Goal: Ask a question

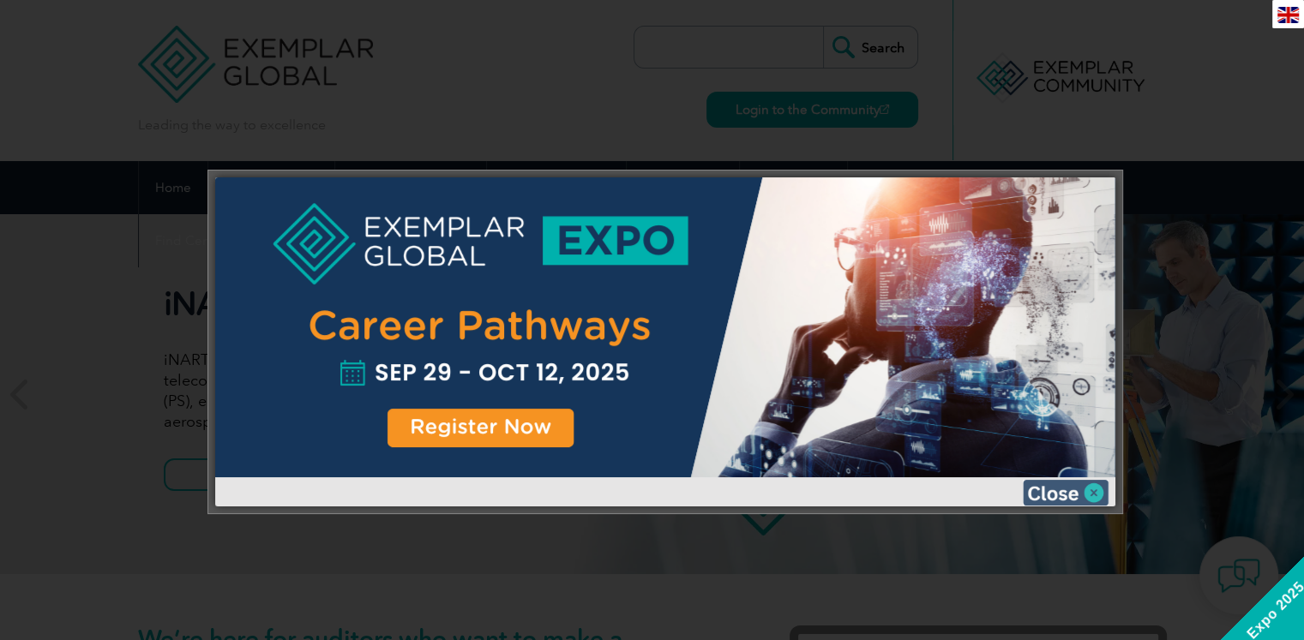
click at [1094, 491] on img at bounding box center [1066, 493] width 86 height 26
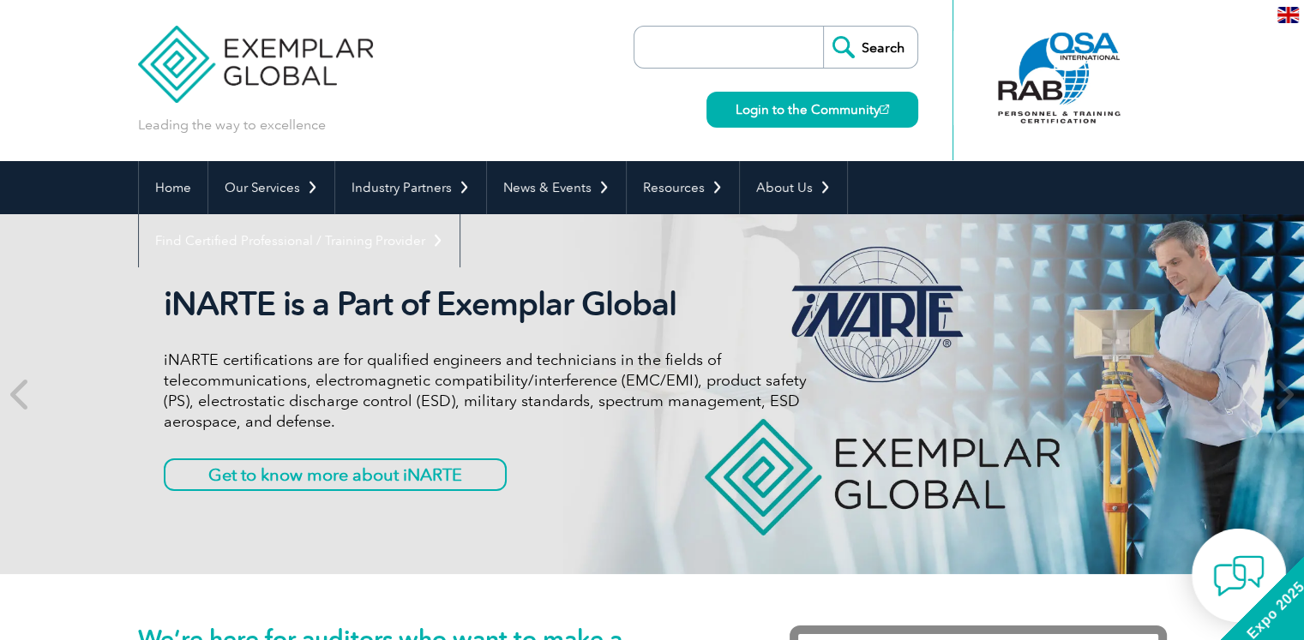
click at [1238, 580] on img at bounding box center [1238, 575] width 51 height 51
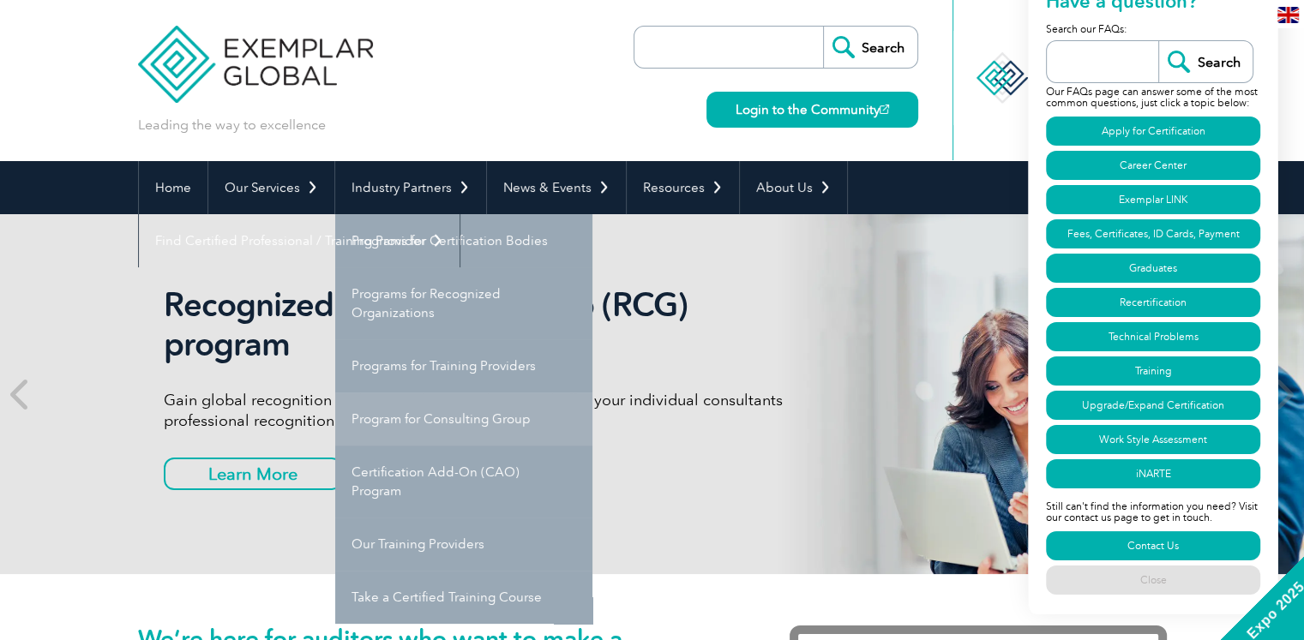
click at [493, 421] on link "Program for Consulting Group" at bounding box center [463, 419] width 257 height 53
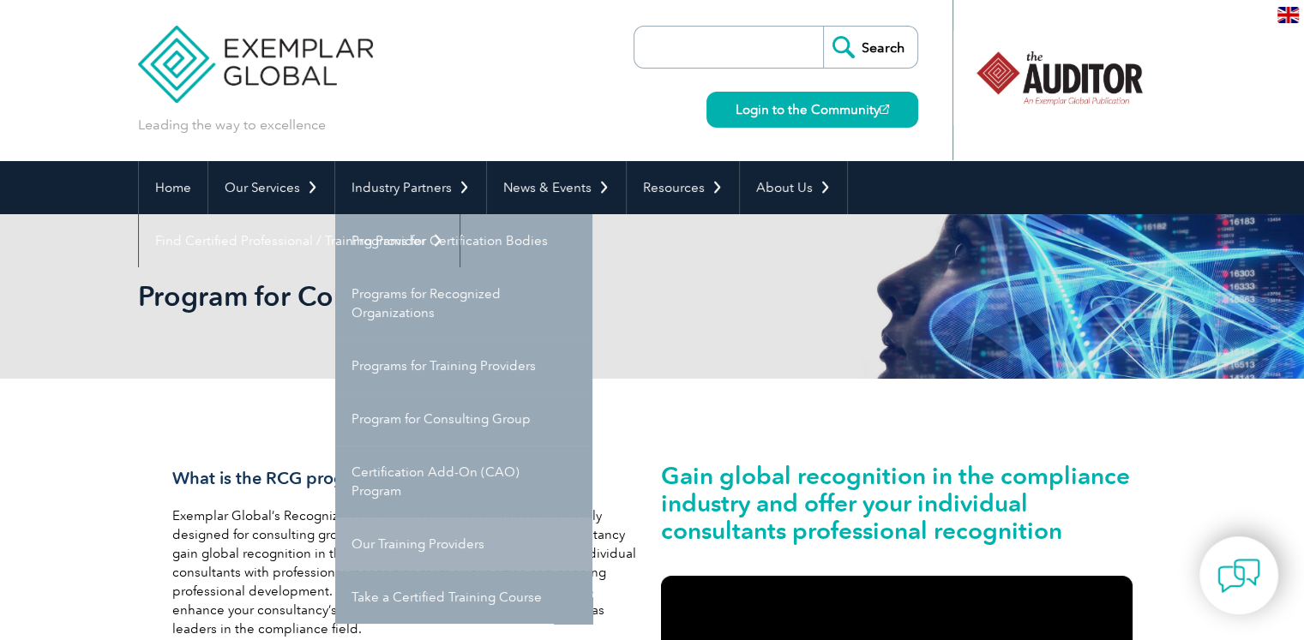
click at [419, 536] on link "Our Training Providers" at bounding box center [463, 544] width 257 height 53
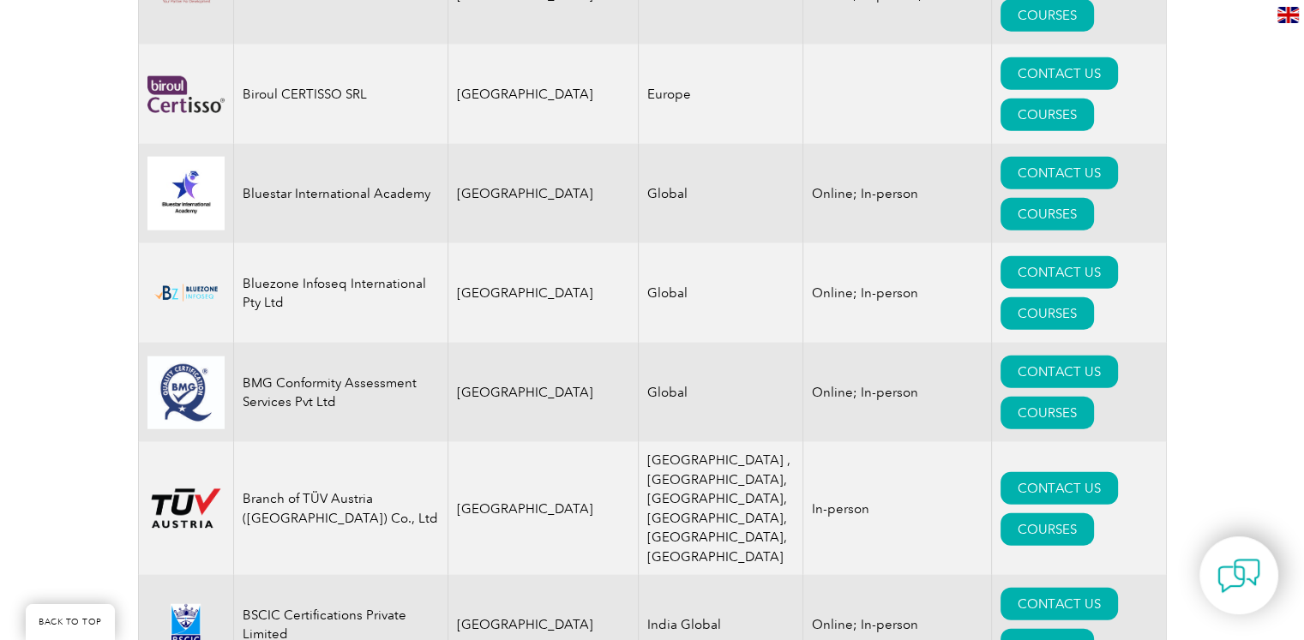
scroll to position [4287, 0]
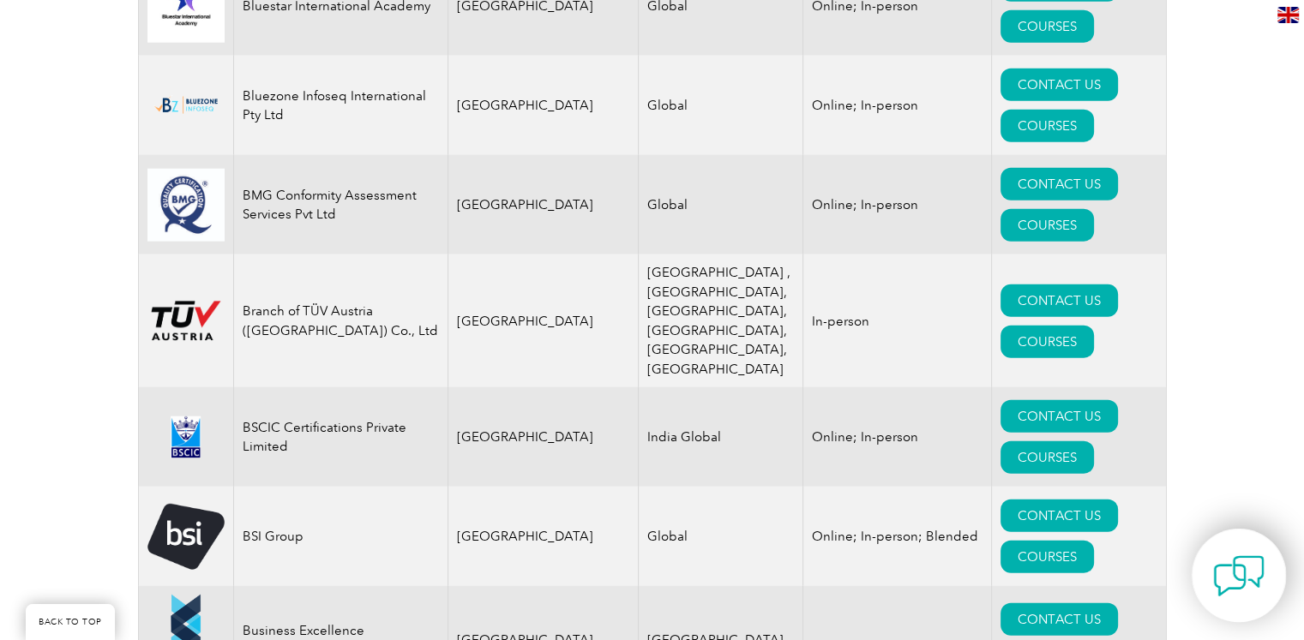
click at [1266, 568] on div at bounding box center [1239, 575] width 94 height 93
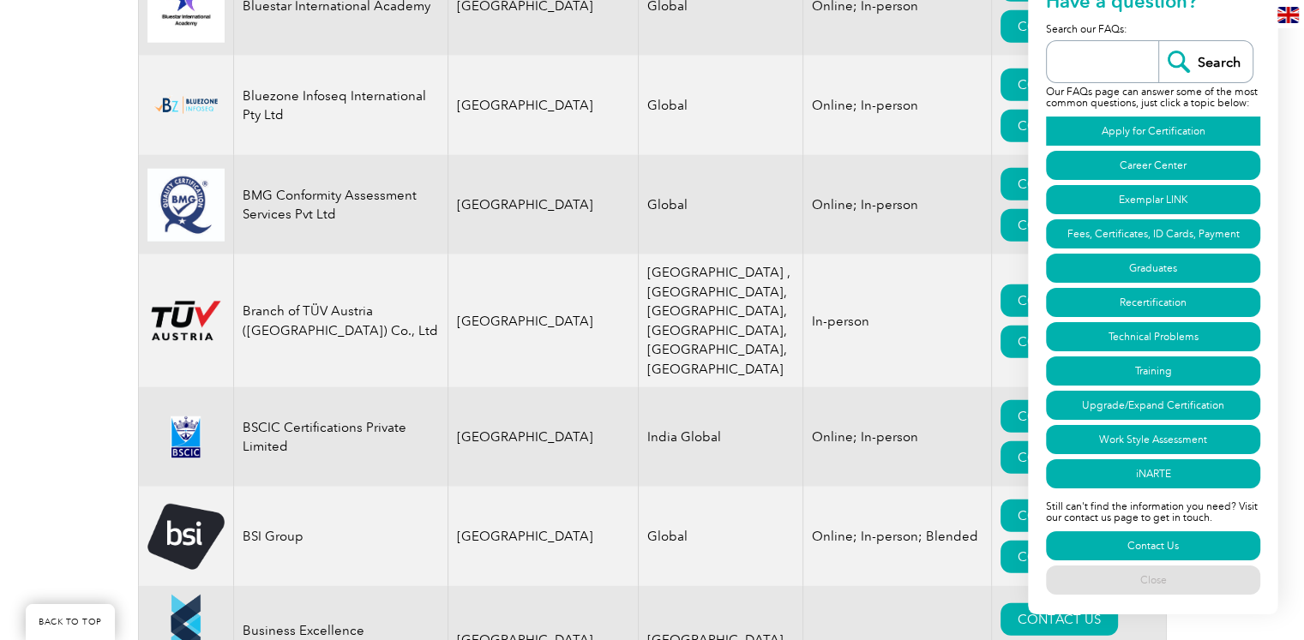
click at [1158, 129] on link "Apply for Certification" at bounding box center [1153, 131] width 214 height 29
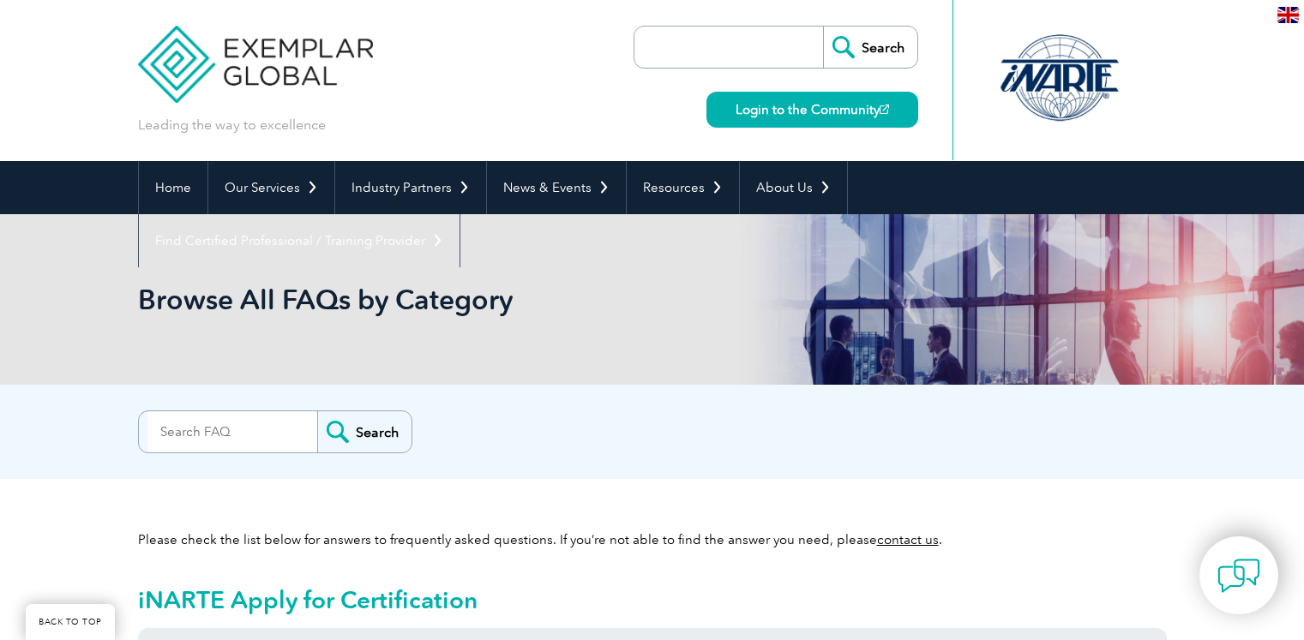
scroll to position [984, 0]
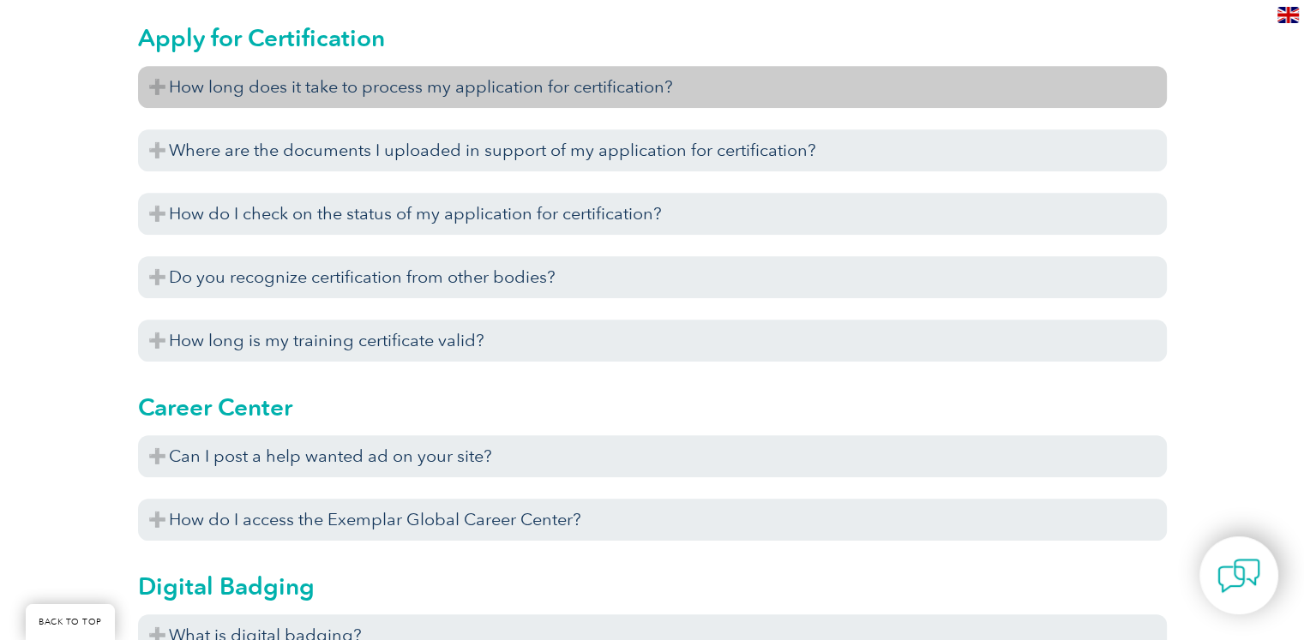
click at [454, 87] on h3 "How long does it take to process my application for certification?" at bounding box center [652, 87] width 1029 height 42
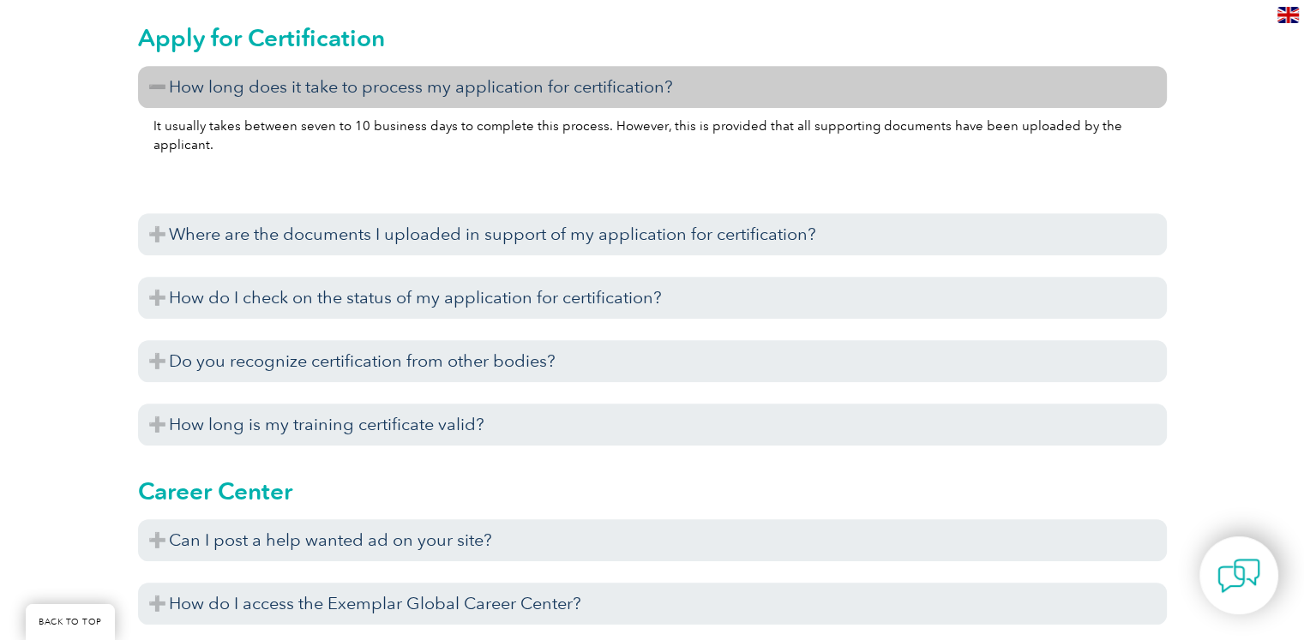
click at [454, 87] on h3 "How long does it take to process my application for certification?" at bounding box center [652, 87] width 1029 height 42
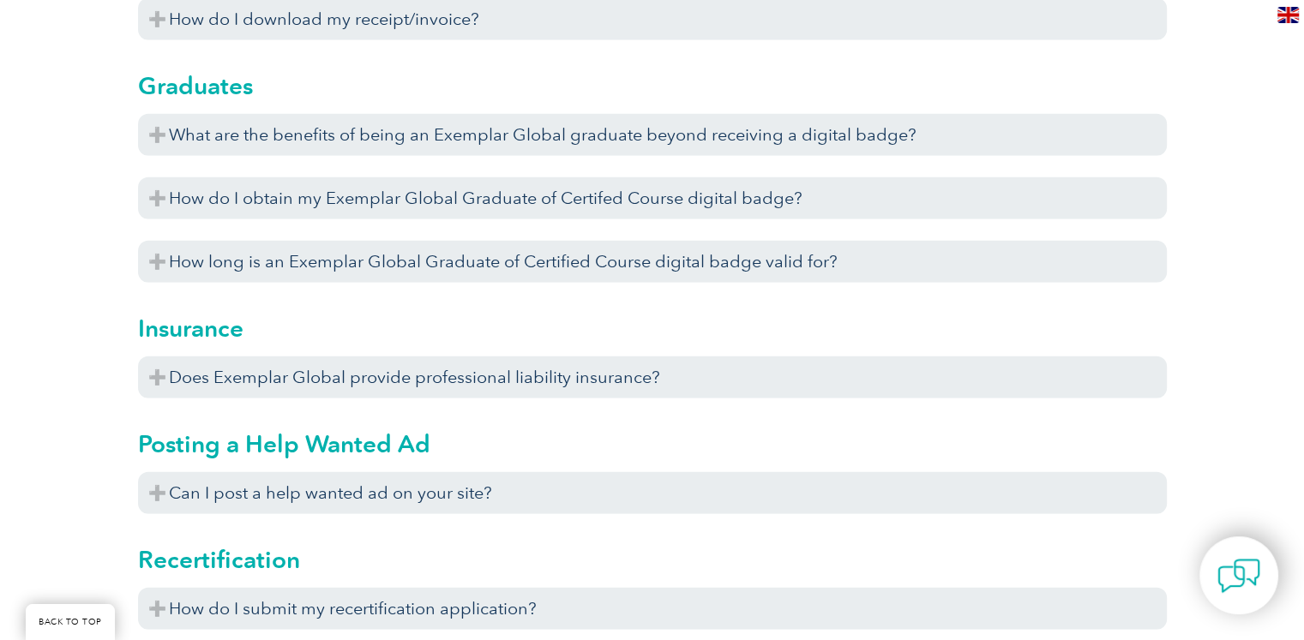
scroll to position [4928, 0]
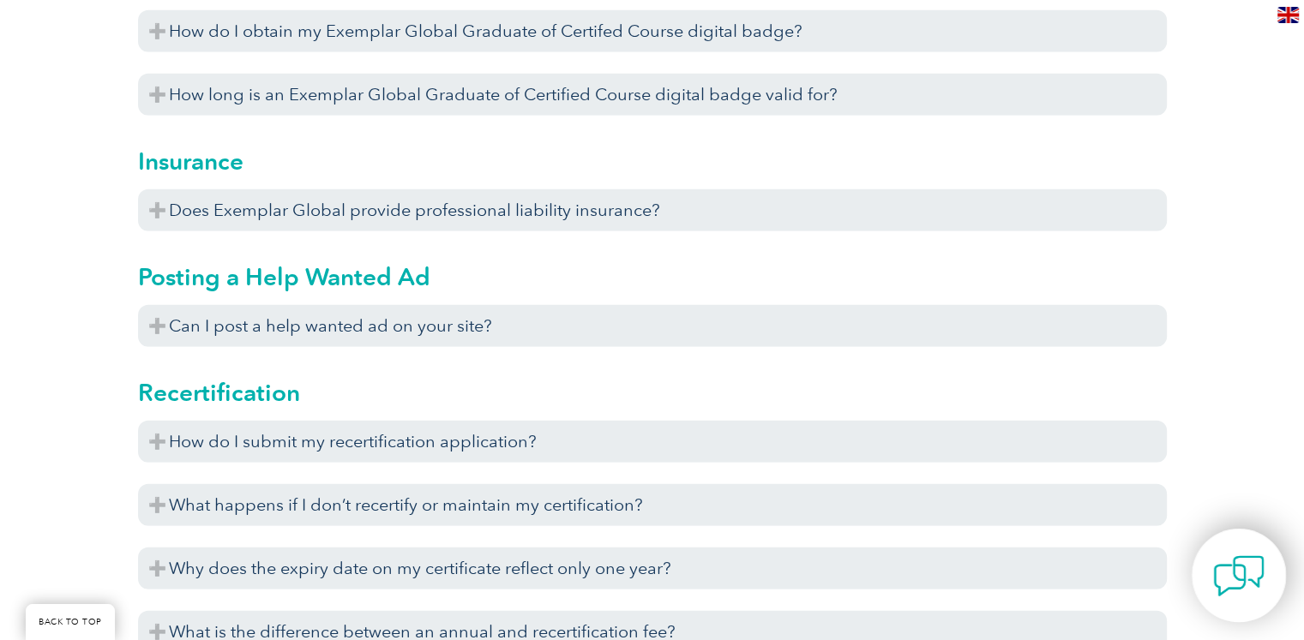
click at [1247, 570] on img at bounding box center [1238, 575] width 51 height 51
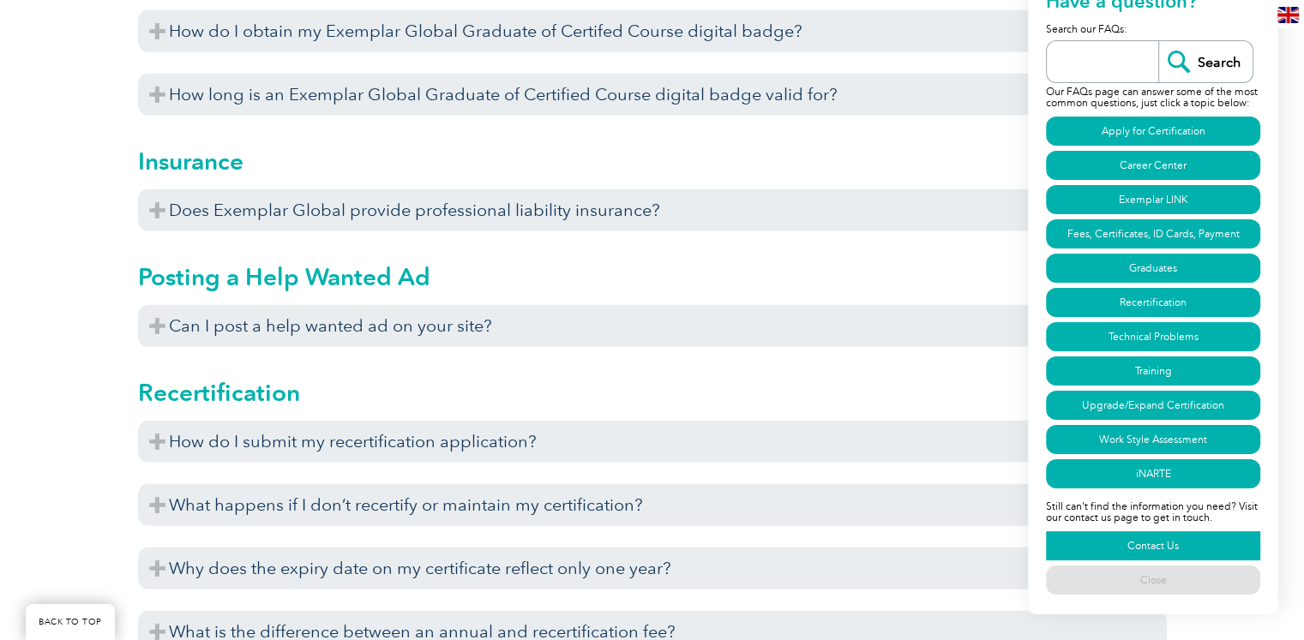
click at [1128, 545] on link "Contact Us" at bounding box center [1153, 546] width 214 height 29
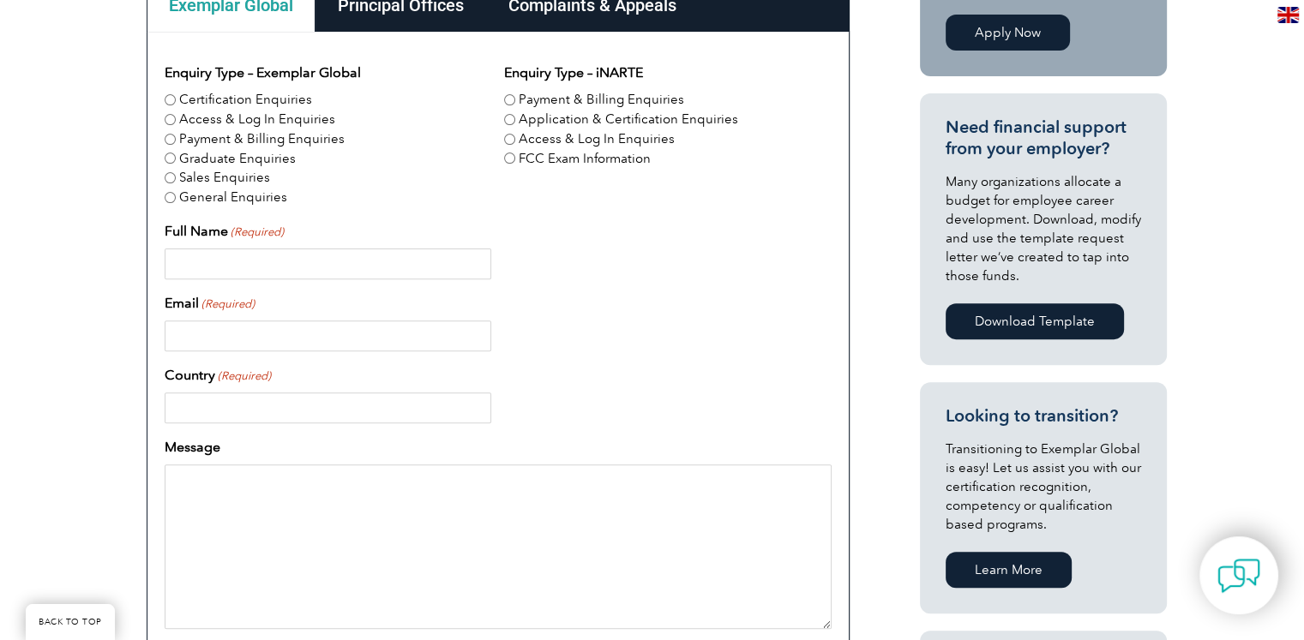
scroll to position [686, 0]
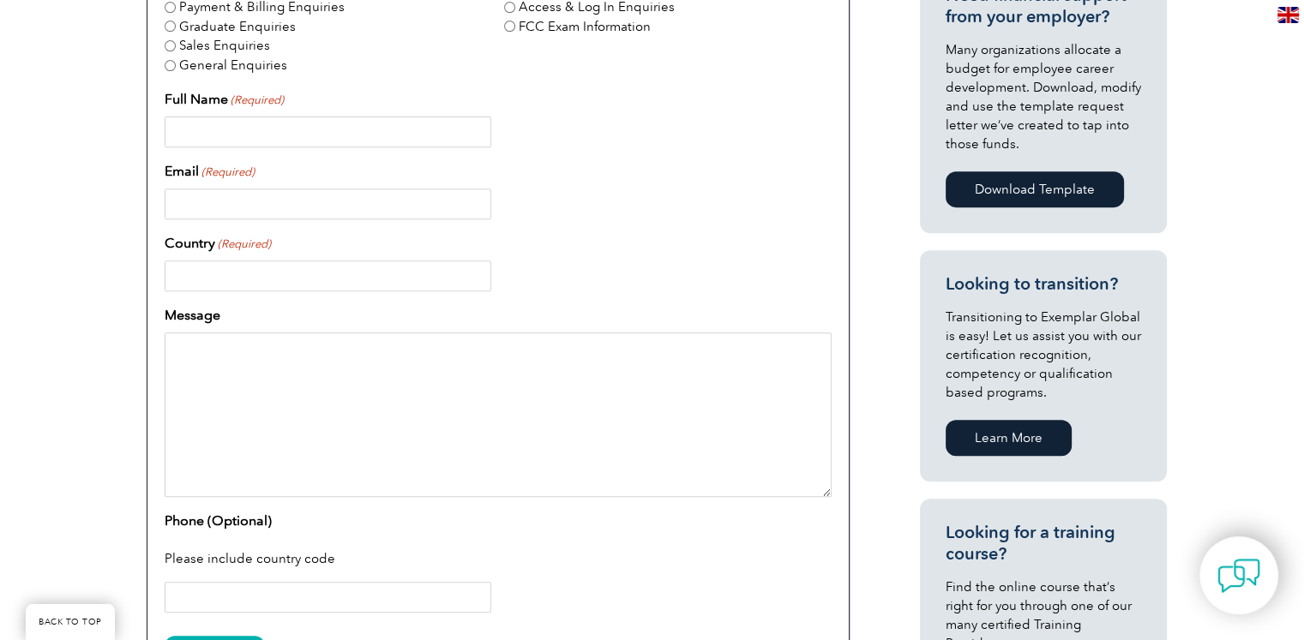
click at [248, 138] on input "Full Name (Required)" at bounding box center [328, 132] width 327 height 31
type input "Prasad"
type input "prasad@infocratus.com"
type input "India"
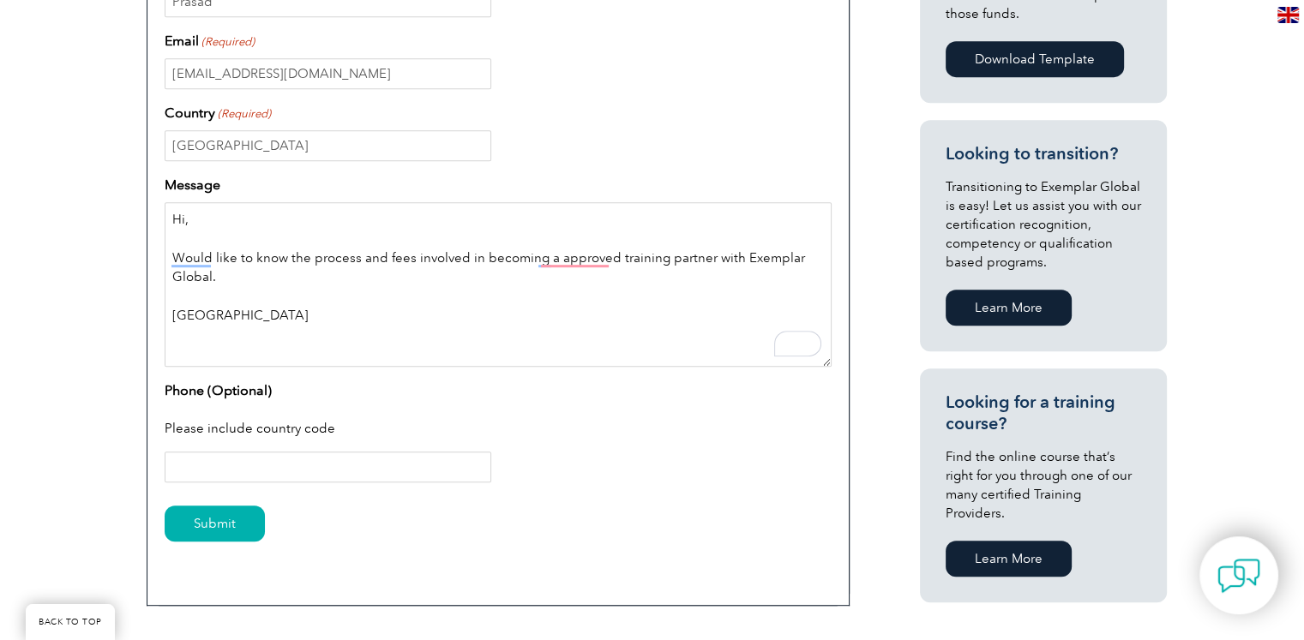
scroll to position [943, 0]
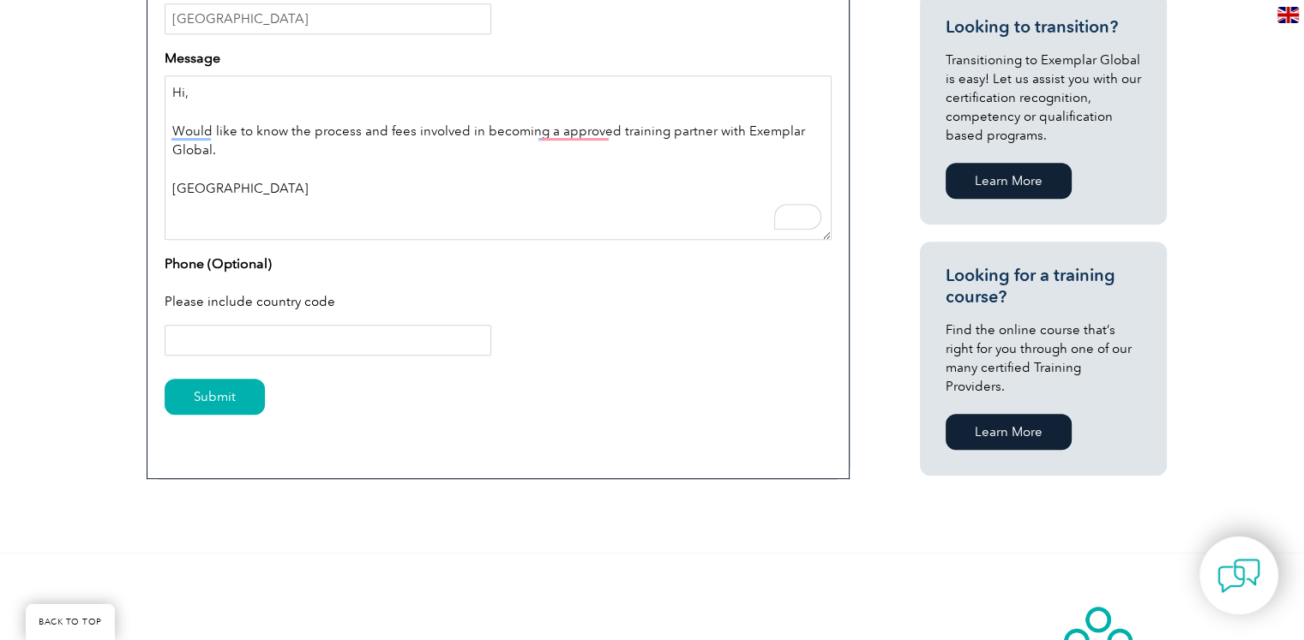
type textarea "Hi, Would like to know the process and fees involved in becoming a approved tra…"
click at [274, 346] on input "Phone (Optional)" at bounding box center [328, 340] width 327 height 31
type input "91"
click at [247, 392] on input "Submit" at bounding box center [215, 397] width 100 height 36
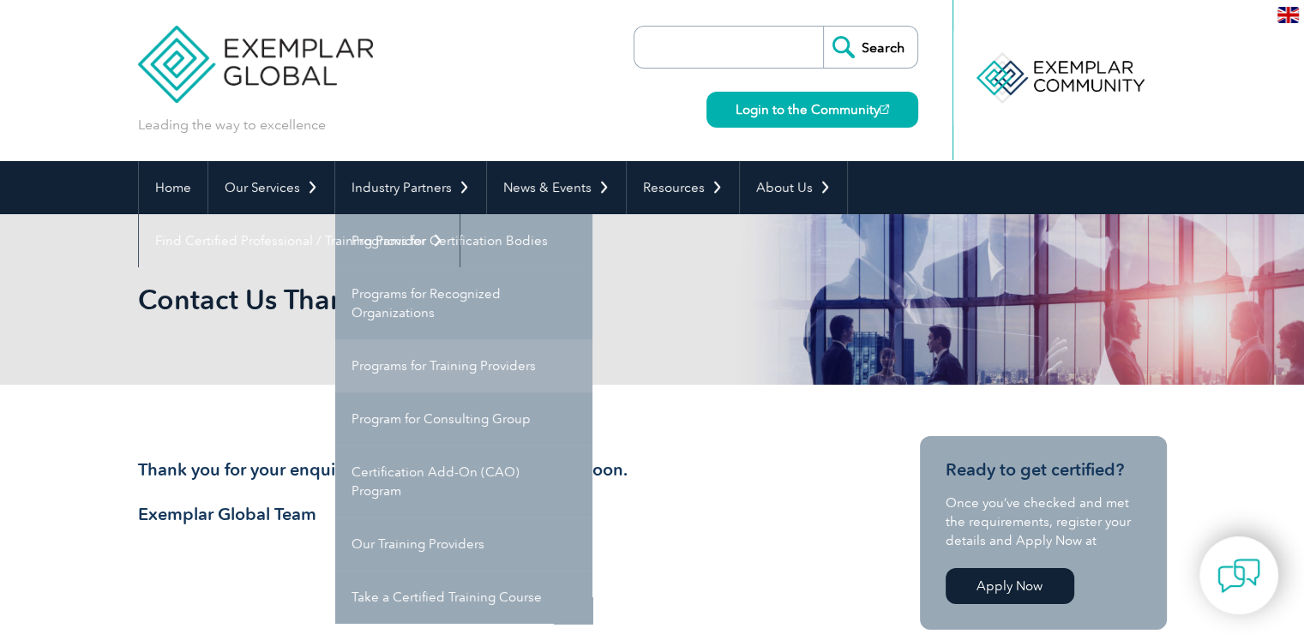
click at [394, 352] on link "Programs for Training Providers" at bounding box center [463, 366] width 257 height 53
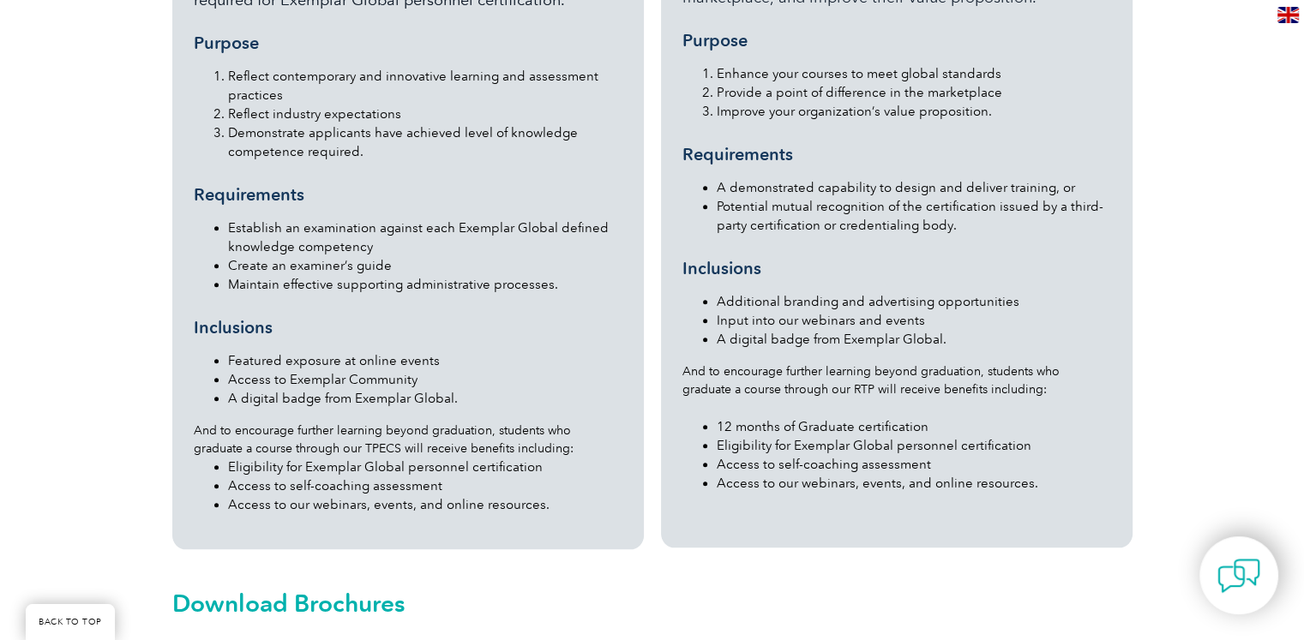
scroll to position [2143, 0]
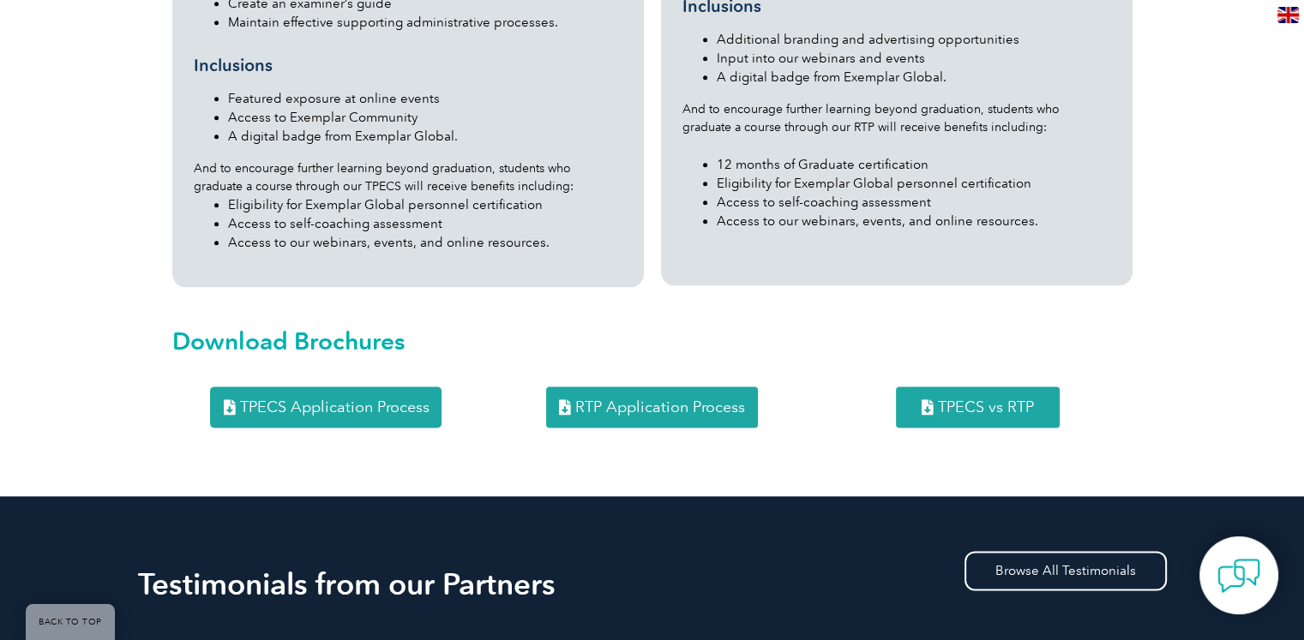
click at [604, 400] on span "RTP Application Process" at bounding box center [660, 407] width 170 height 15
click at [988, 400] on span "TPECS vs RTP" at bounding box center [986, 407] width 96 height 15
